Goal: Task Accomplishment & Management: Complete application form

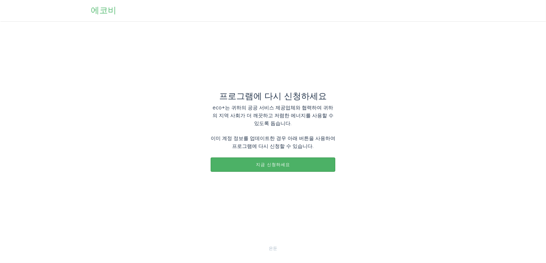
click at [268, 164] on font "지금 신청하세요" at bounding box center [273, 164] width 34 height 4
